Goal: Transaction & Acquisition: Subscribe to service/newsletter

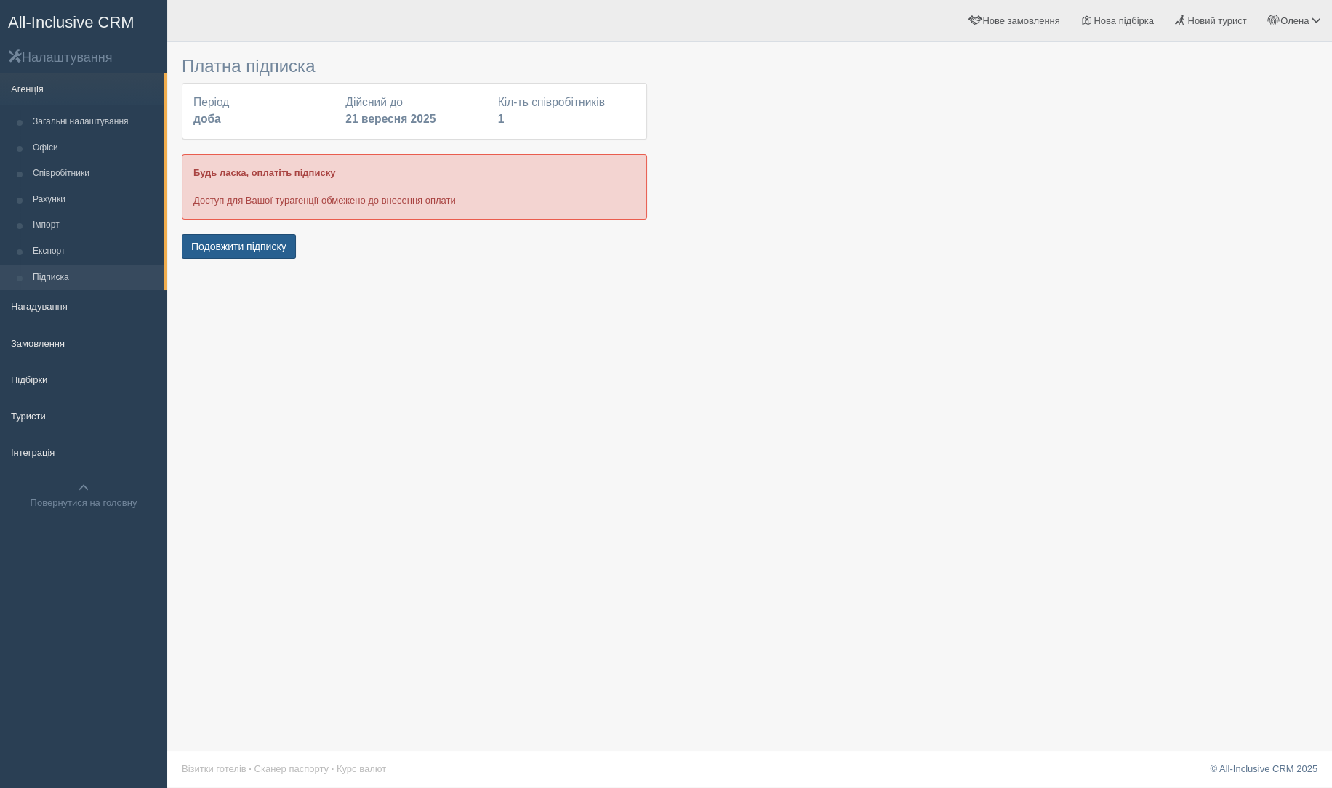
click at [263, 247] on button "Подовжити підписку" at bounding box center [239, 246] width 114 height 25
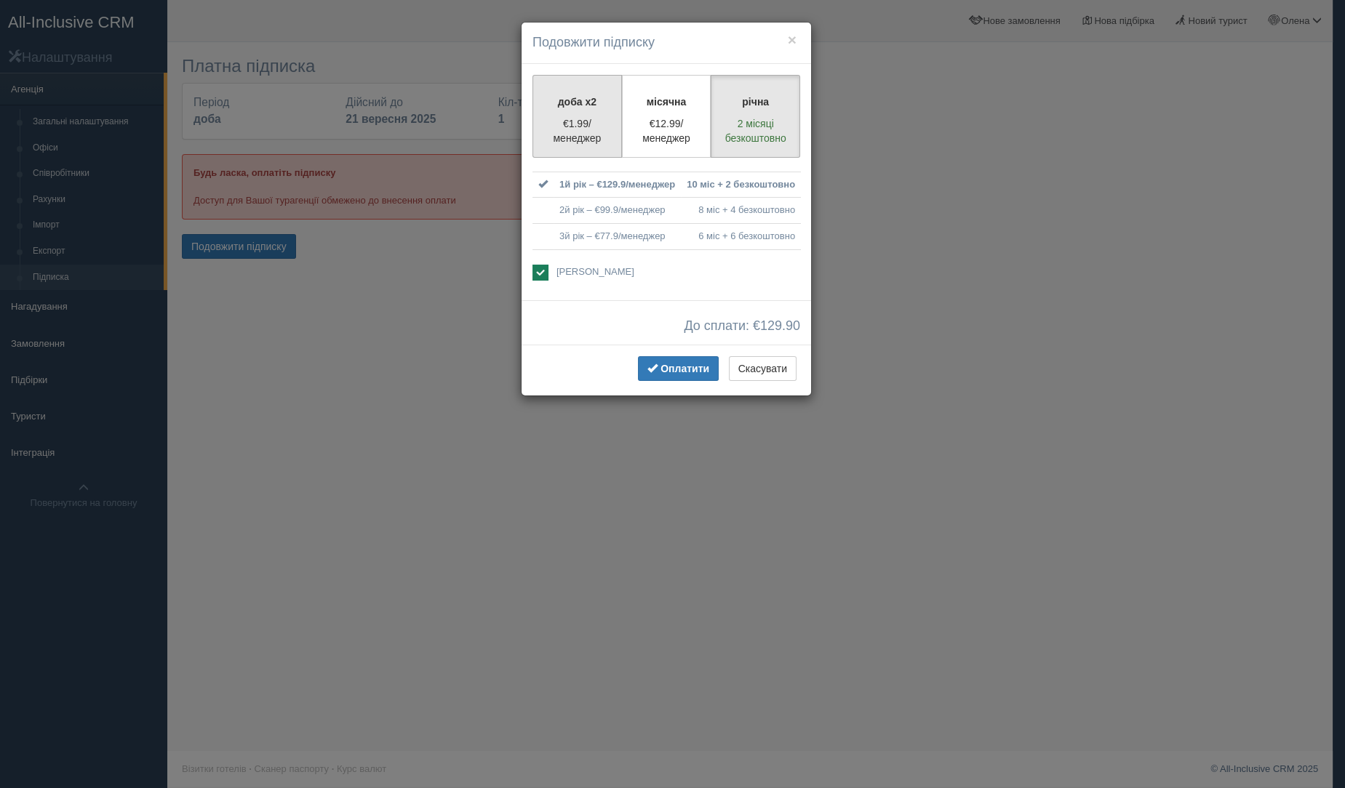
click at [604, 100] on p "доба x2" at bounding box center [577, 102] width 71 height 15
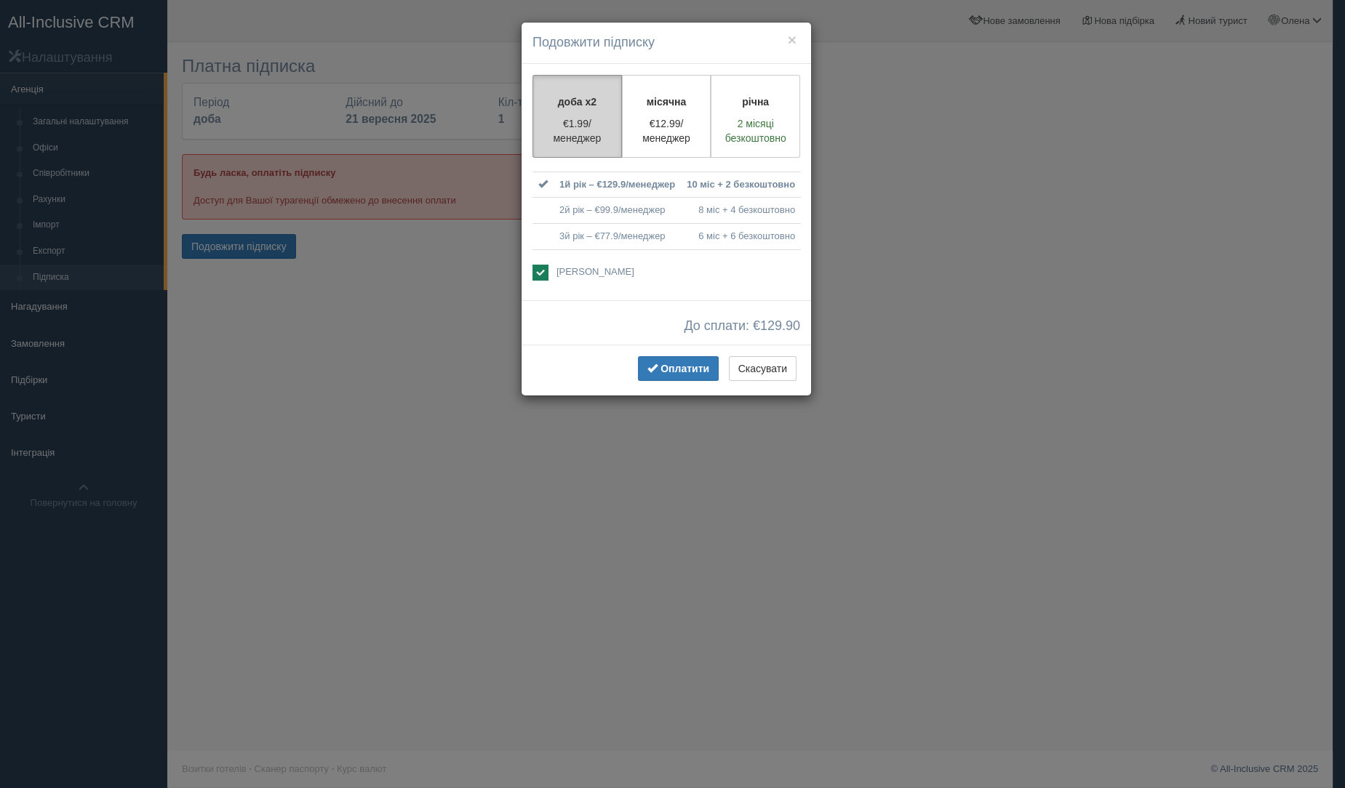
click at [599, 107] on p "доба x2" at bounding box center [577, 102] width 71 height 15
click at [671, 108] on p "місячна" at bounding box center [666, 102] width 71 height 15
radio input "true"
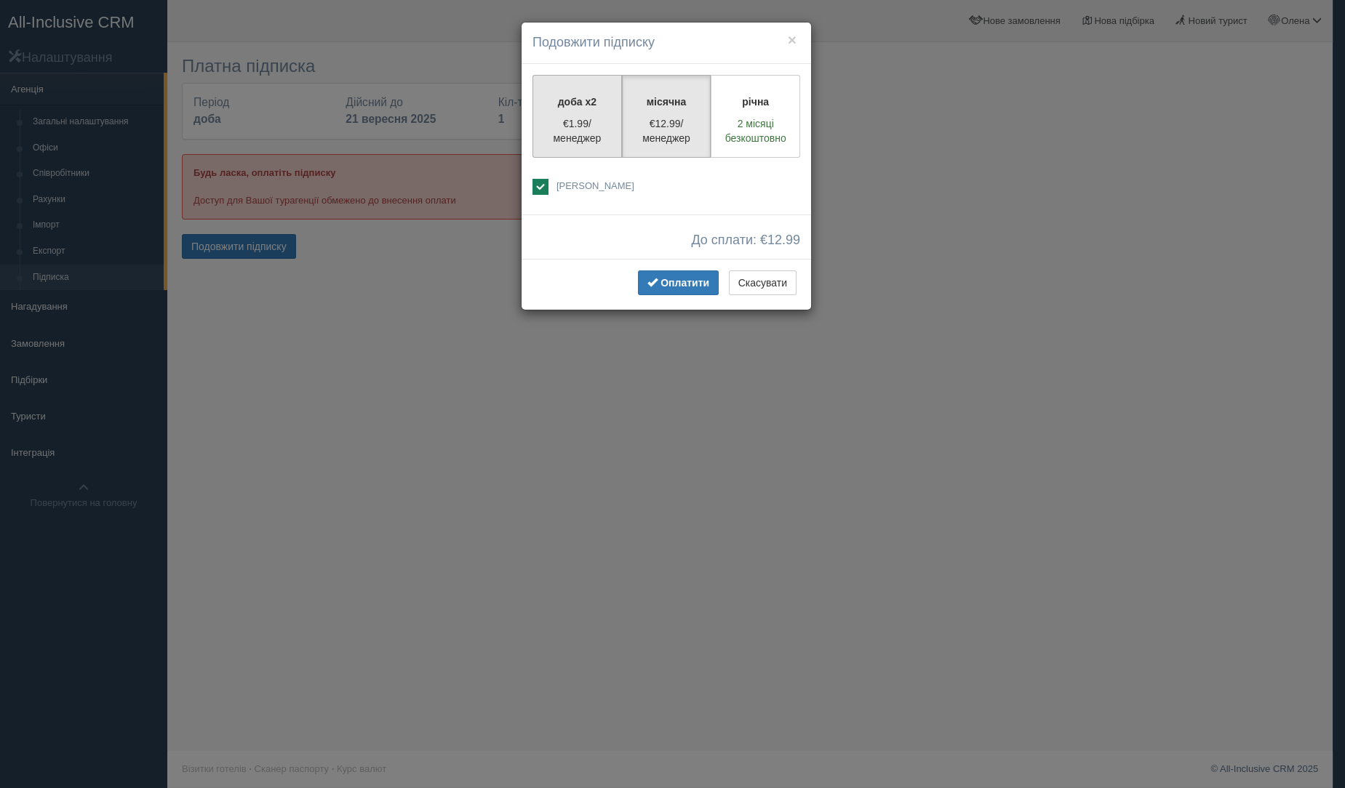
click at [614, 112] on label "доба x2 €1.99/менеджер" at bounding box center [576, 116] width 89 height 83
radio input "true"
click at [667, 284] on span "Оплатити" at bounding box center [684, 283] width 49 height 12
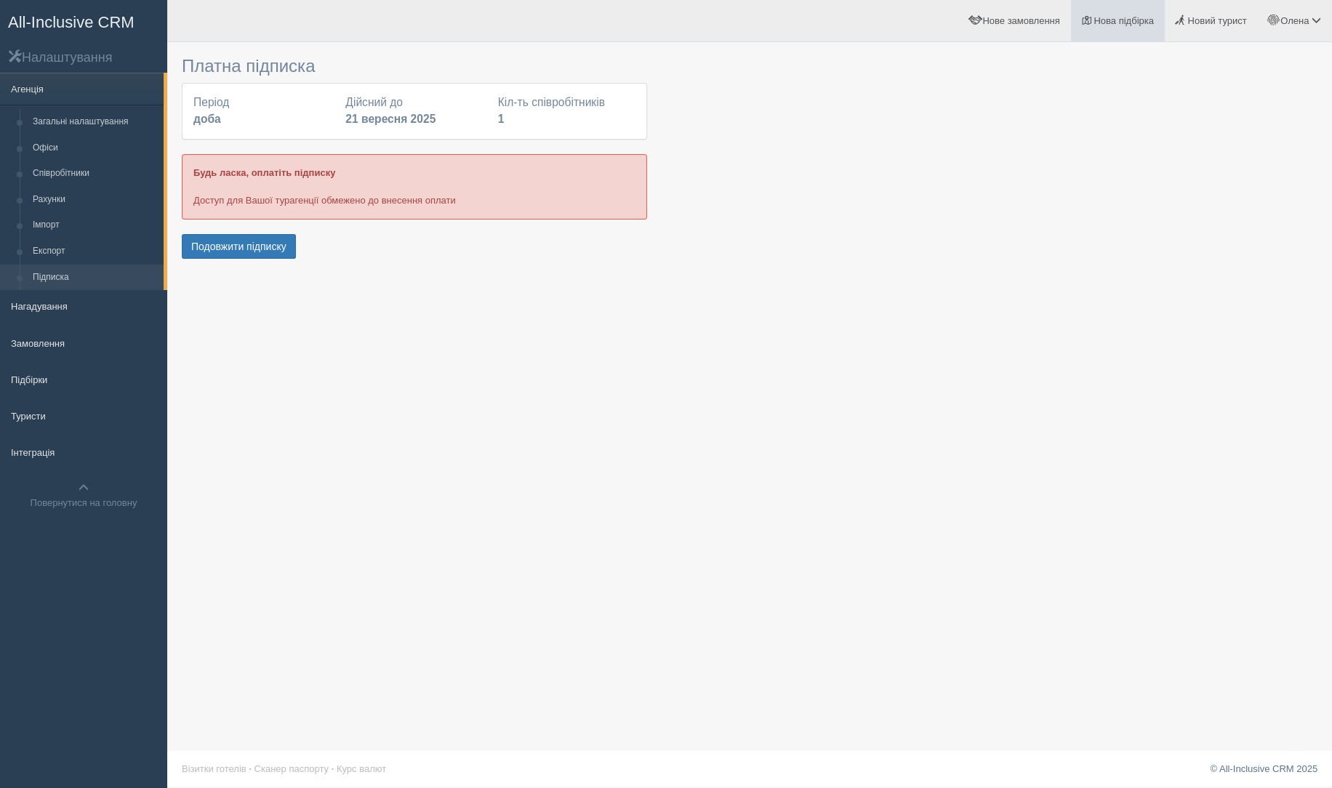
click at [1128, 25] on span "Нова підбірка" at bounding box center [1124, 20] width 60 height 11
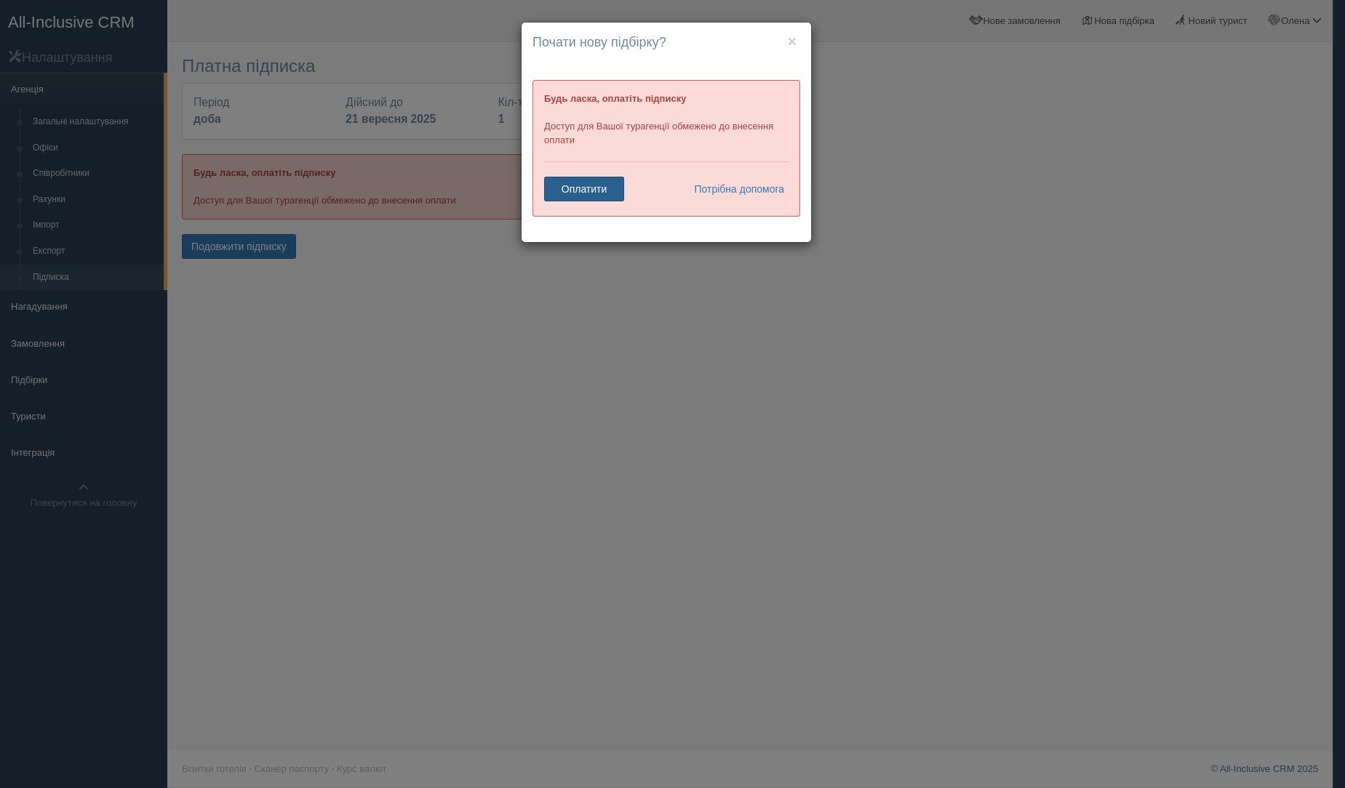
click at [586, 180] on link "Оплатити" at bounding box center [584, 189] width 80 height 25
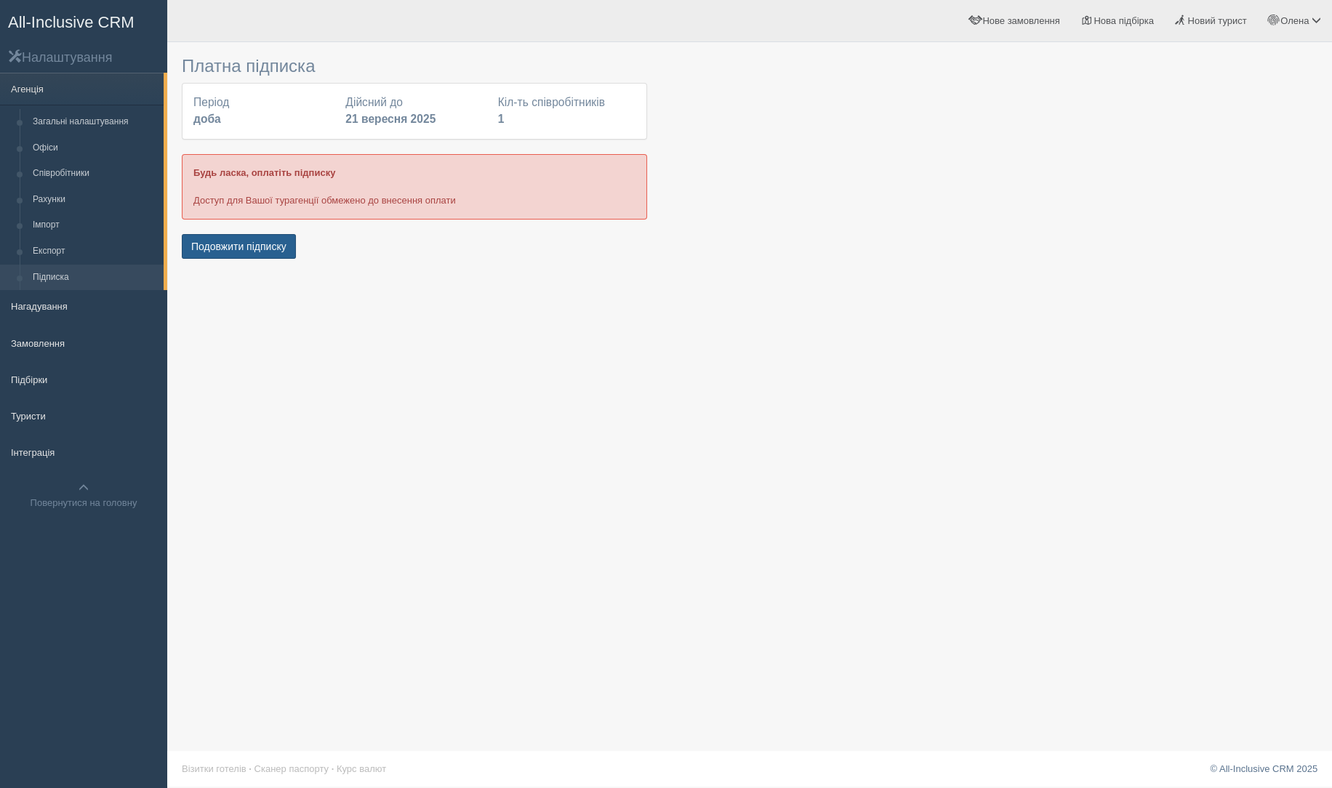
click at [257, 252] on button "Подовжити підписку" at bounding box center [239, 246] width 114 height 25
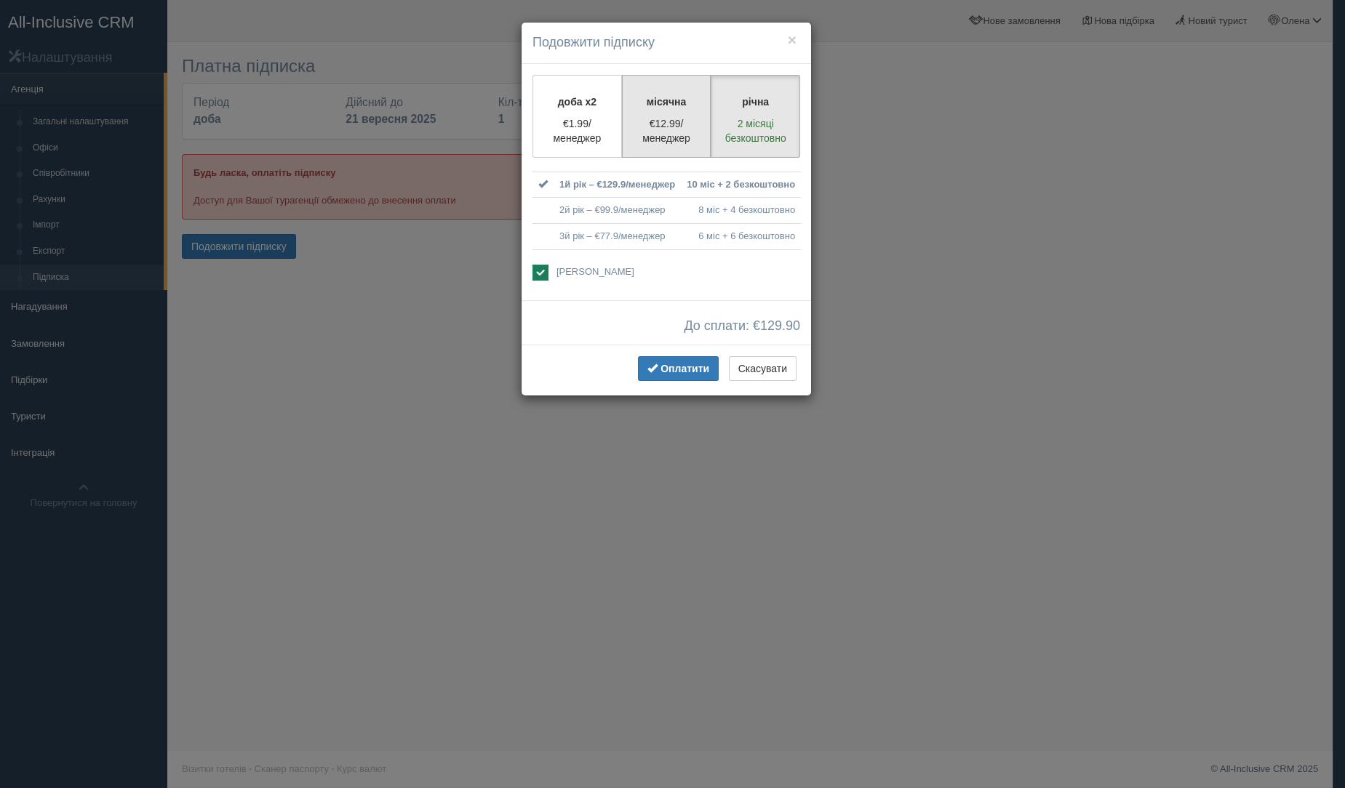
click at [673, 105] on p "місячна" at bounding box center [666, 102] width 71 height 15
radio input "true"
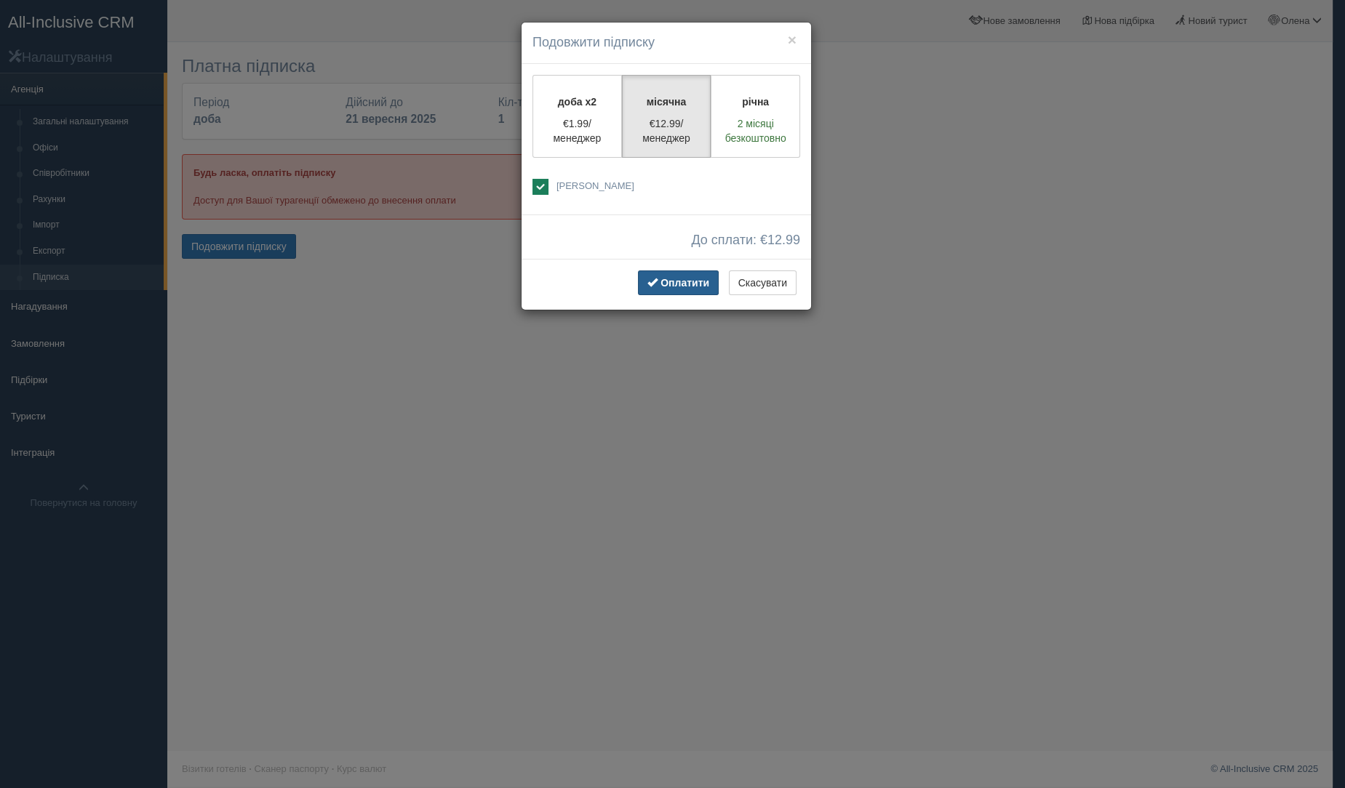
click at [672, 275] on button "Оплатити" at bounding box center [678, 283] width 81 height 25
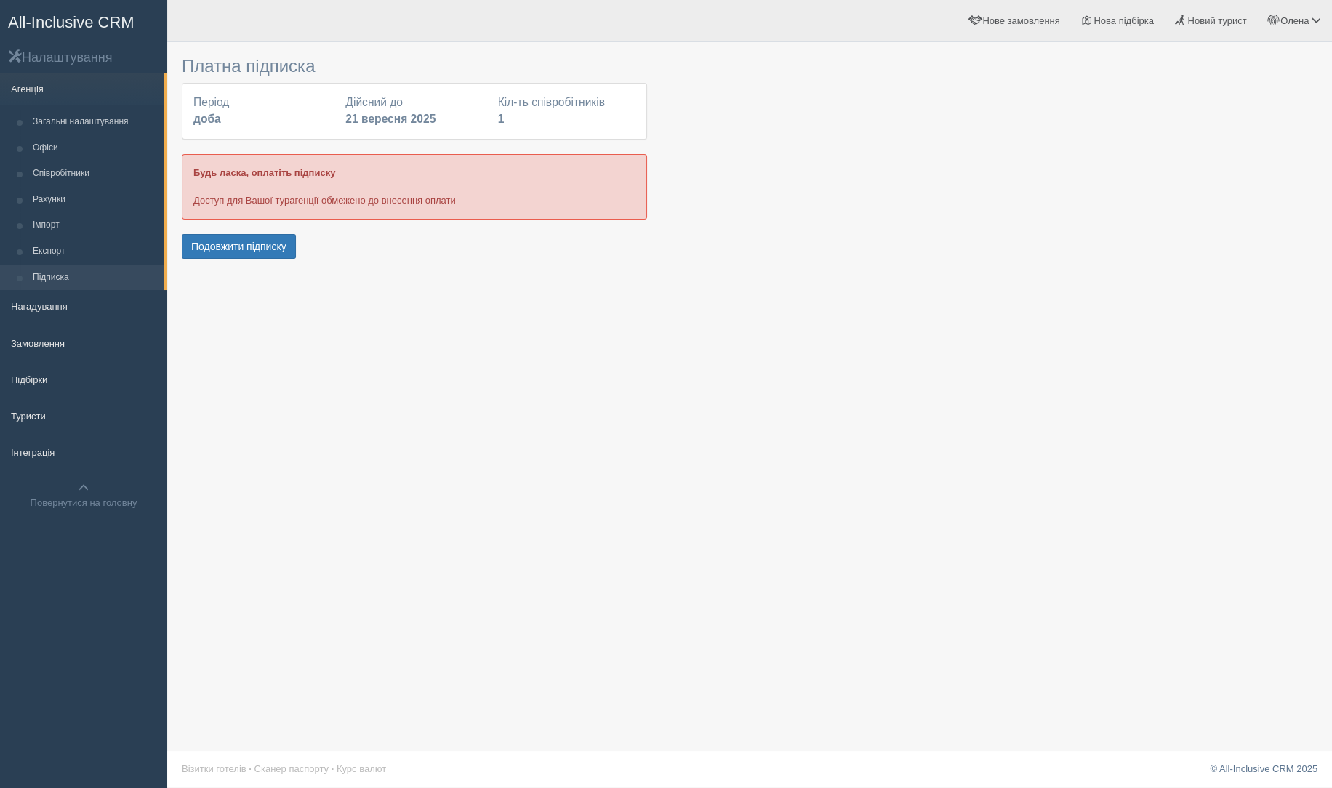
click at [33, 15] on span "All-Inclusive CRM" at bounding box center [71, 22] width 127 height 18
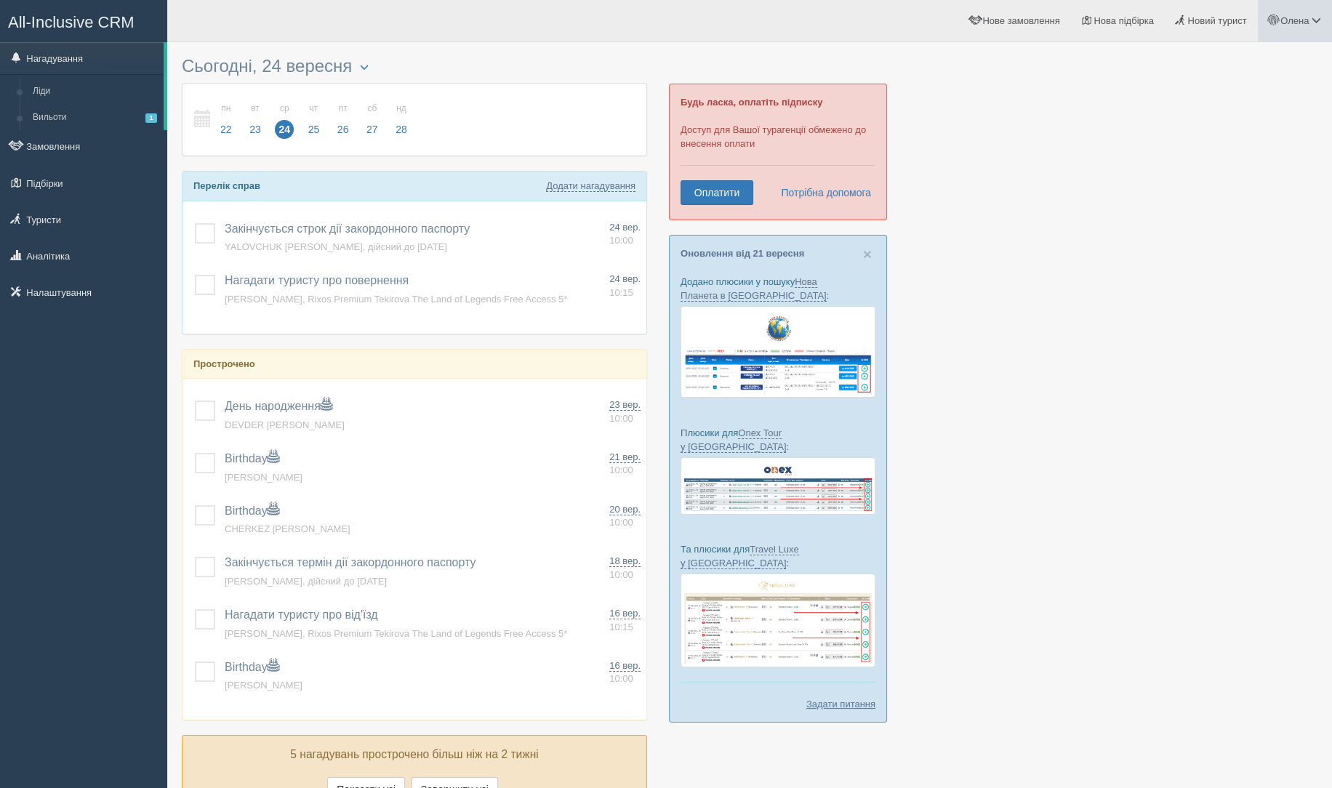
click at [1308, 13] on link "Олена" at bounding box center [1295, 20] width 74 height 41
click at [1242, 69] on span "Мій профіль" at bounding box center [1230, 64] width 54 height 11
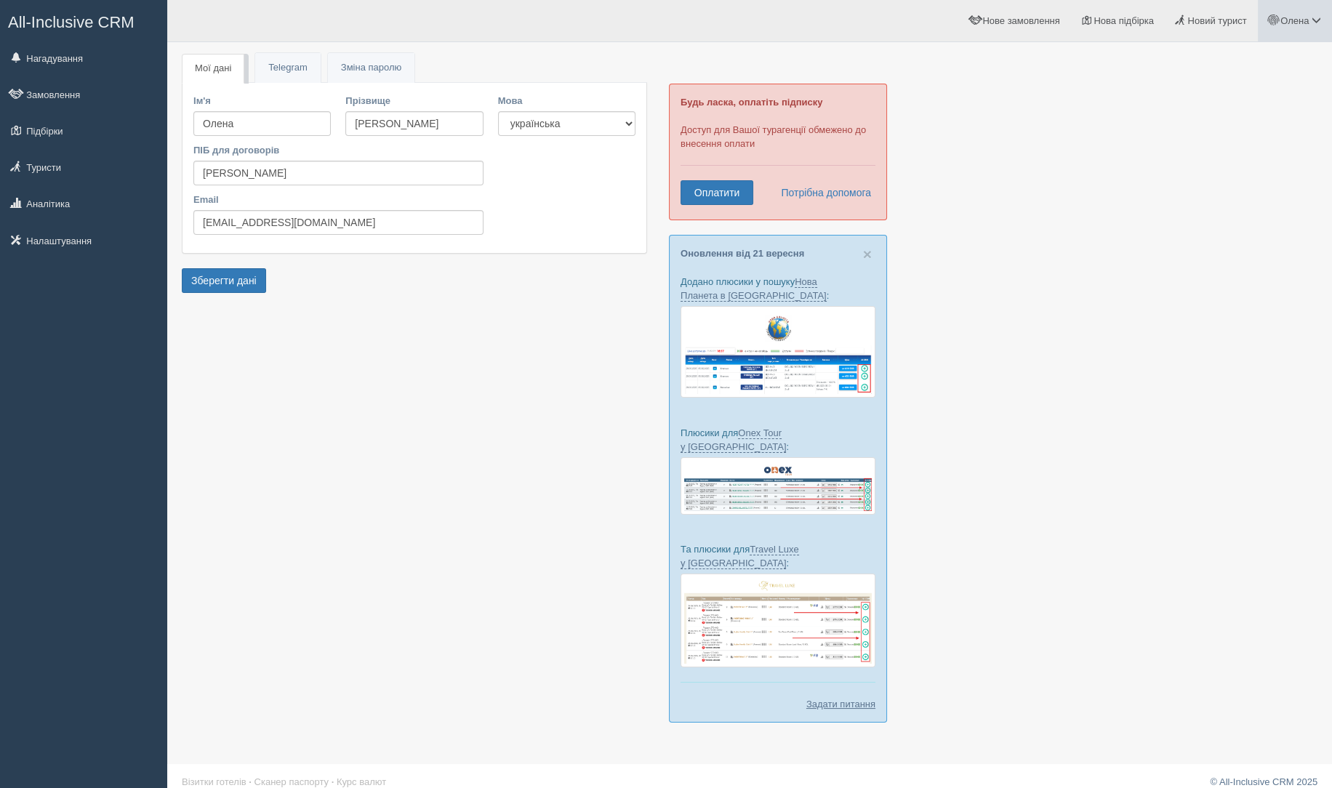
click at [1306, 17] on span "Олена" at bounding box center [1295, 20] width 28 height 11
click at [9, 228] on link "Налаштування" at bounding box center [83, 241] width 167 height 32
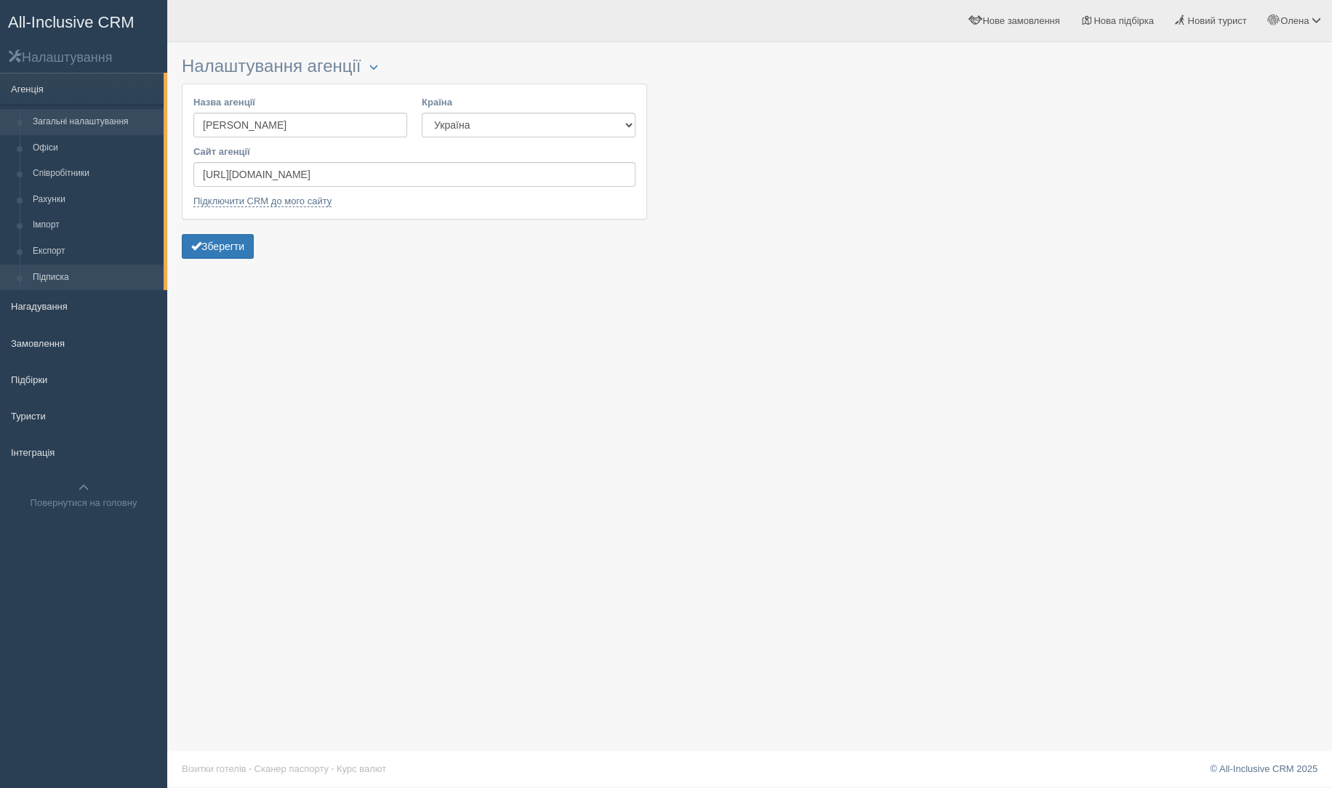
click at [8, 278] on li "Підписка" at bounding box center [82, 278] width 164 height 26
click at [44, 284] on link "Підписка" at bounding box center [94, 278] width 137 height 26
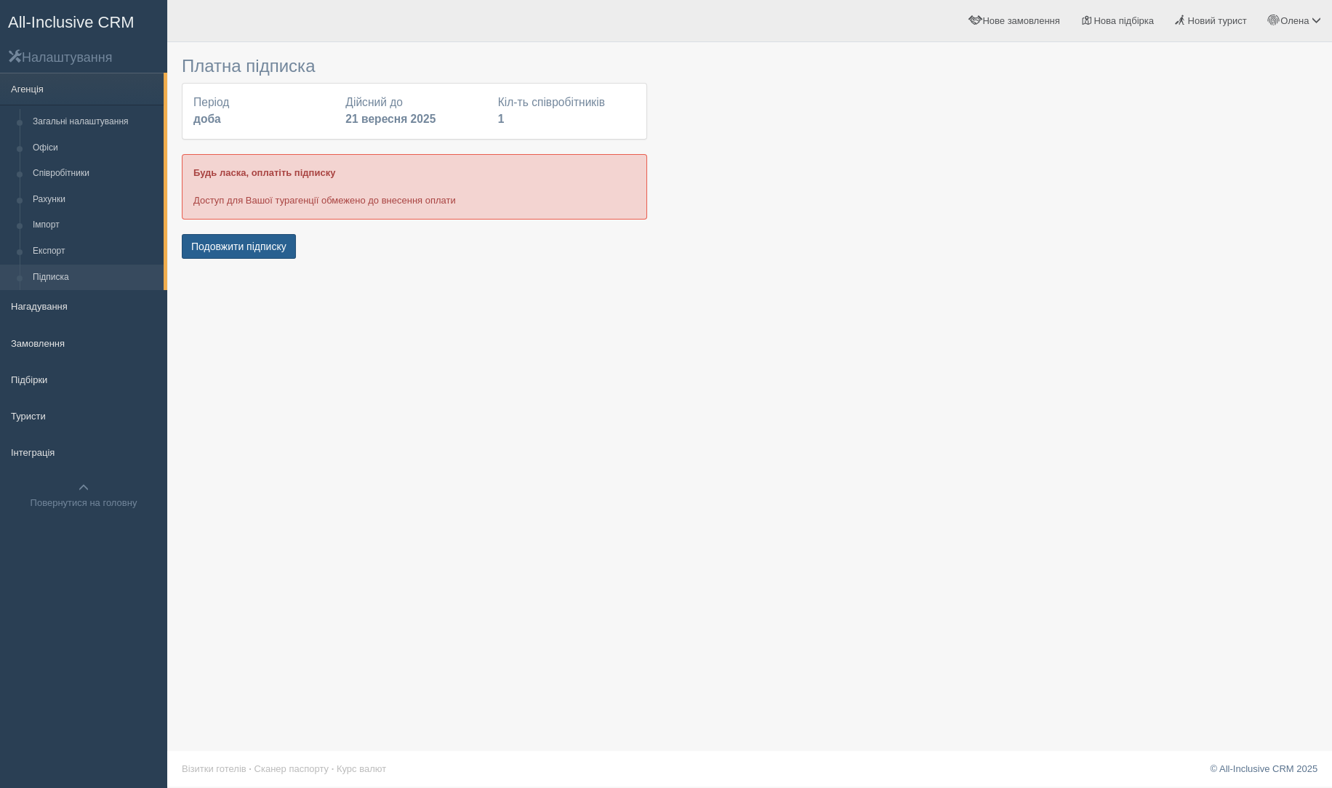
click at [255, 251] on button "Подовжити підписку" at bounding box center [239, 246] width 114 height 25
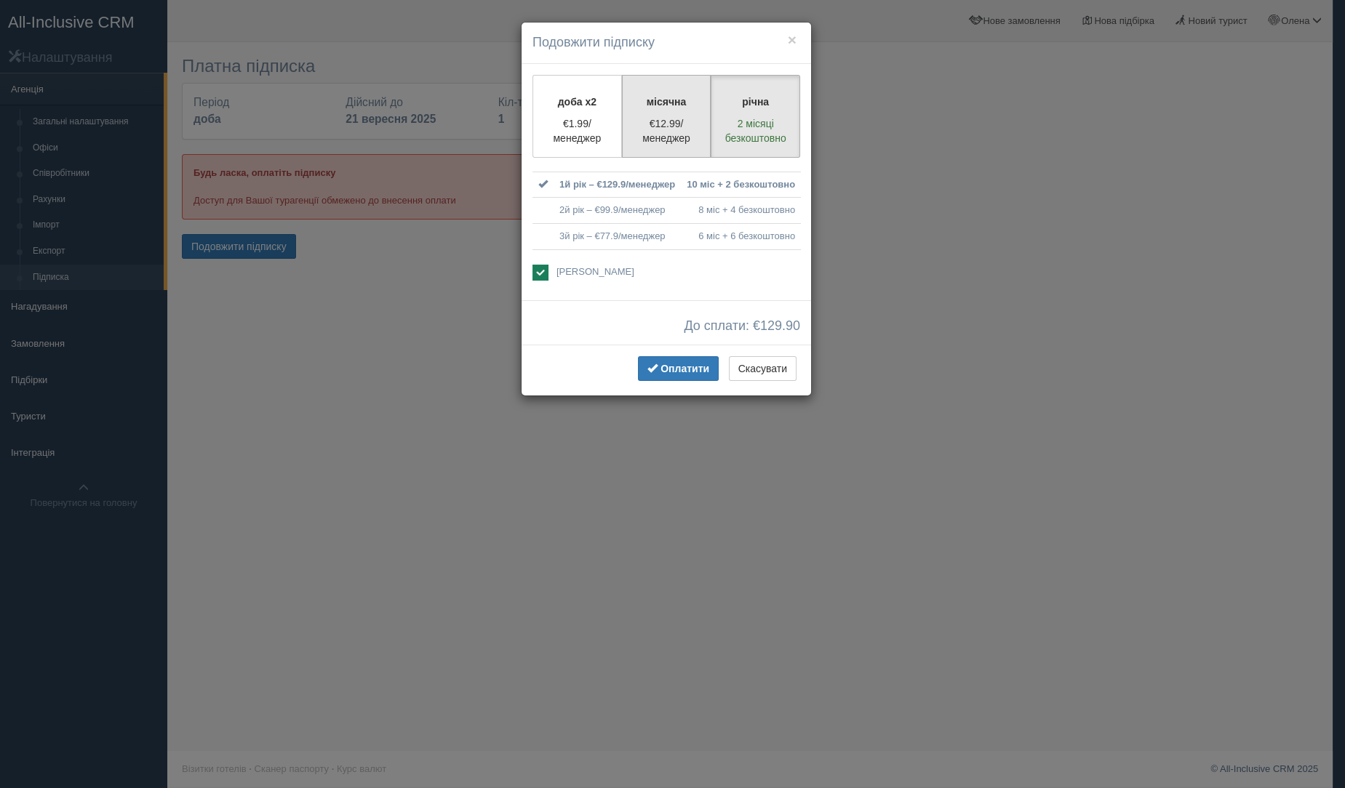
click at [664, 132] on p "€12.99/менеджер" at bounding box center [666, 130] width 71 height 29
radio input "true"
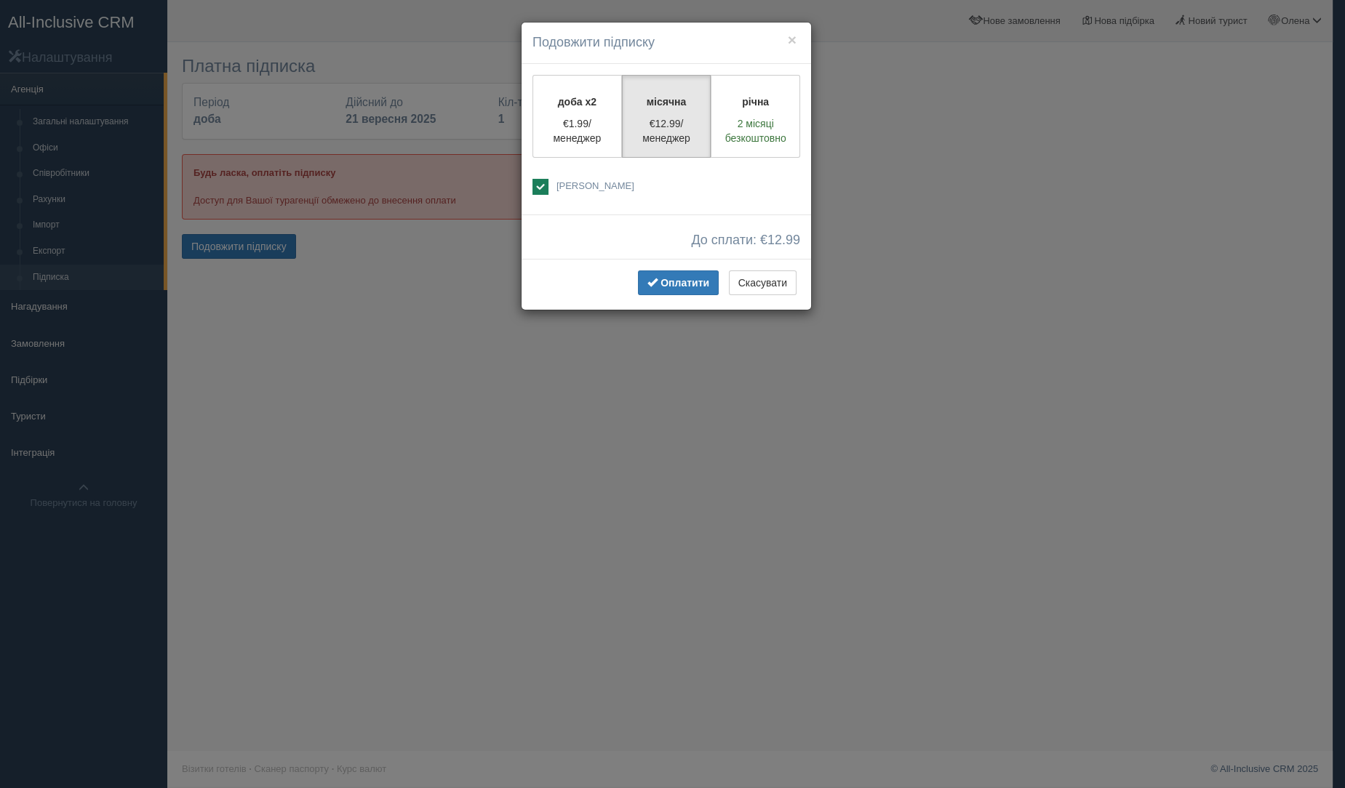
click at [588, 180] on span "[PERSON_NAME]" at bounding box center [595, 185] width 78 height 11
click at [588, 180] on span "Олена Лазаренко" at bounding box center [595, 185] width 78 height 11
checkbox input "true"
click at [583, 129] on p "€1.99/менеджер" at bounding box center [577, 130] width 71 height 29
radio input "true"
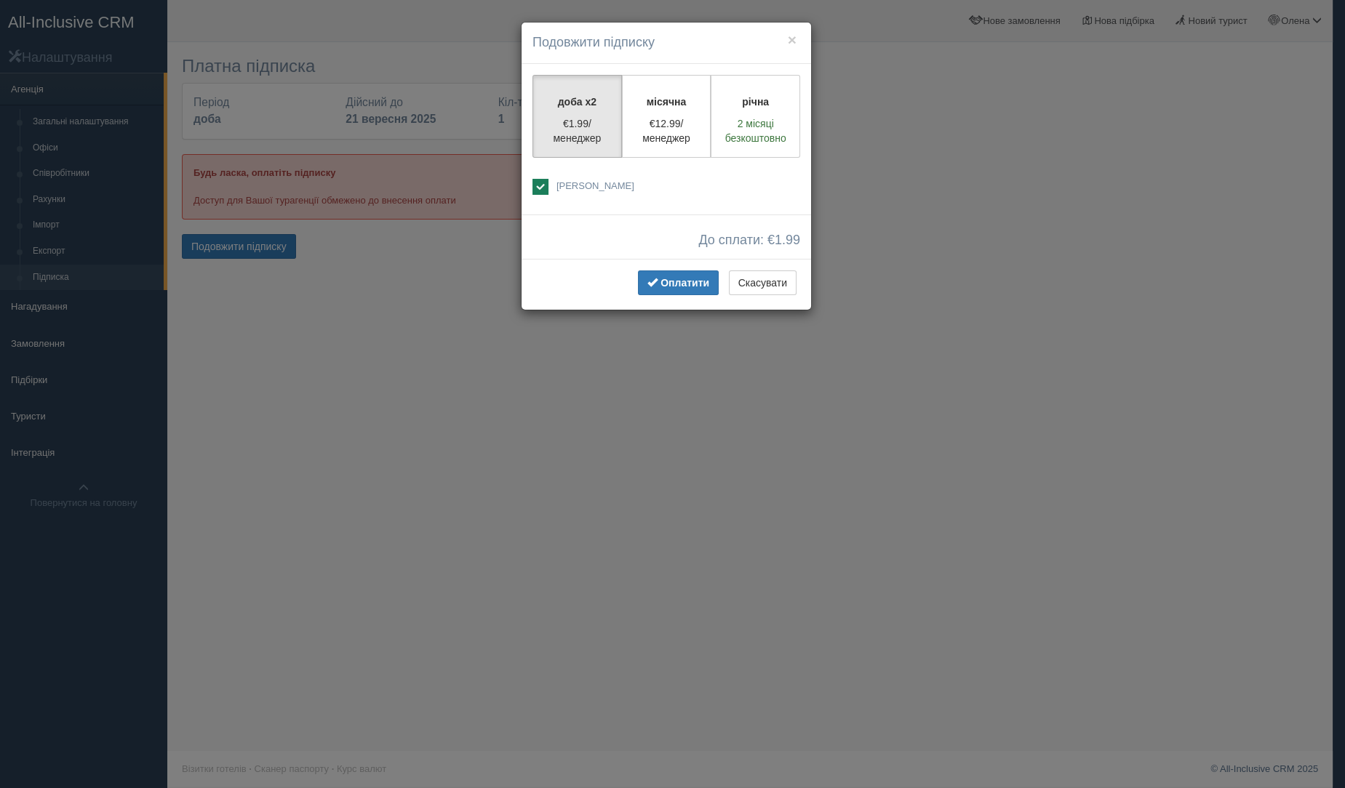
click at [556, 200] on div "доба x2 €1.99/менеджер місячна €12.99/менеджер річна 2 місяці безкоштовно" at bounding box center [665, 139] width 289 height 151
click at [563, 183] on span "Олена Лазаренко" at bounding box center [595, 185] width 78 height 11
checkbox input "true"
click at [638, 143] on p "€12.99/менеджер" at bounding box center [666, 130] width 71 height 29
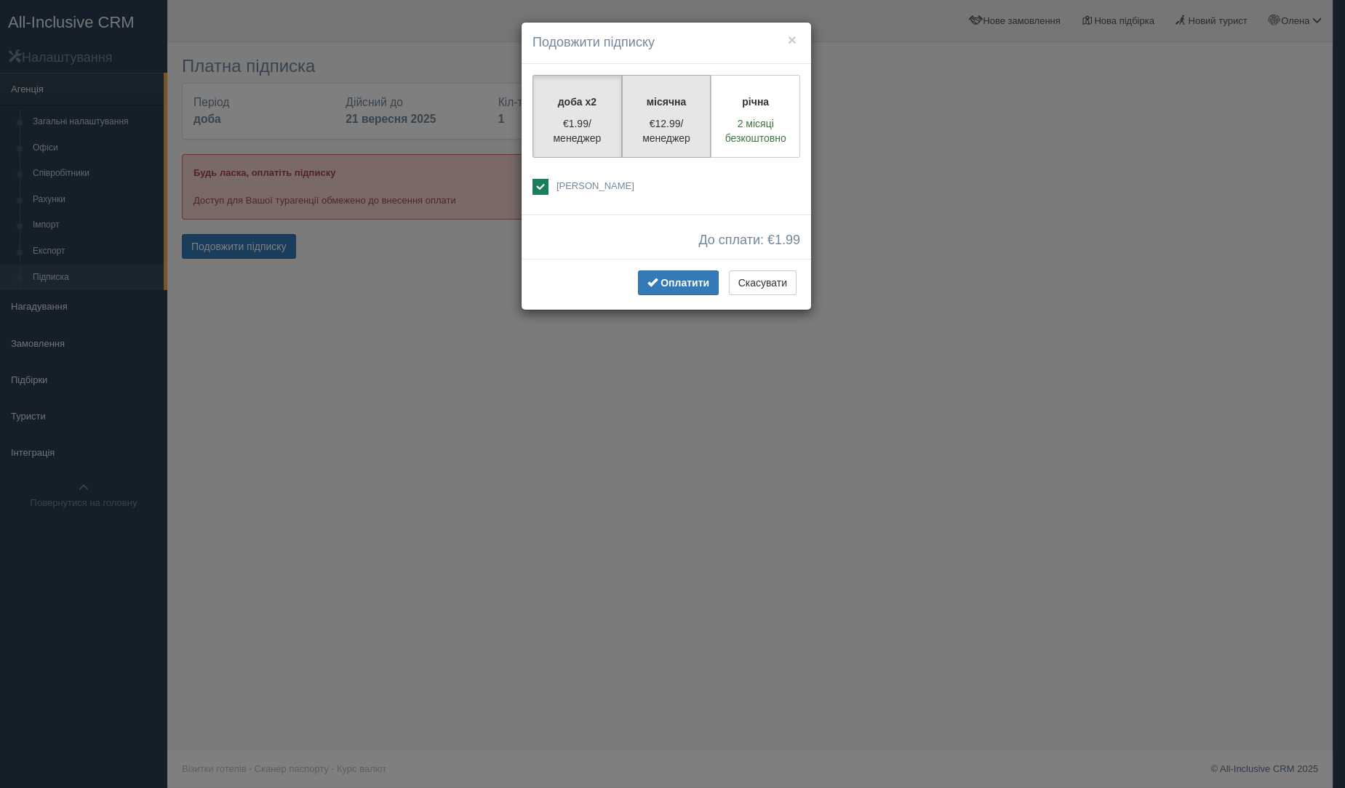
radio input "true"
copy span "Олена"
click at [665, 302] on div "Оплатити Скасувати" at bounding box center [665, 284] width 289 height 51
click at [664, 292] on button "Оплатити" at bounding box center [678, 283] width 81 height 25
